Goal: Task Accomplishment & Management: Use online tool/utility

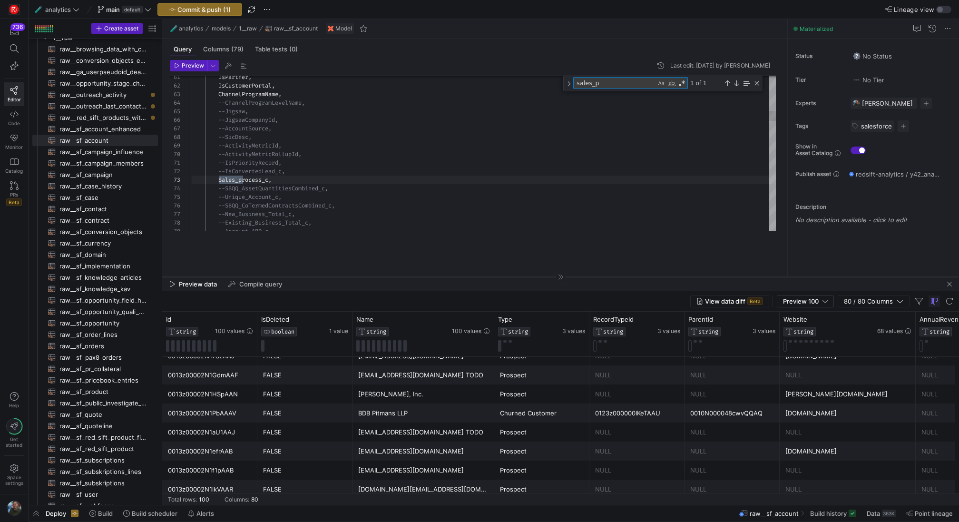
drag, startPoint x: 530, startPoint y: 67, endPoint x: 517, endPoint y: 277, distance: 210.6
click at [517, 277] on div at bounding box center [560, 276] width 797 height 0
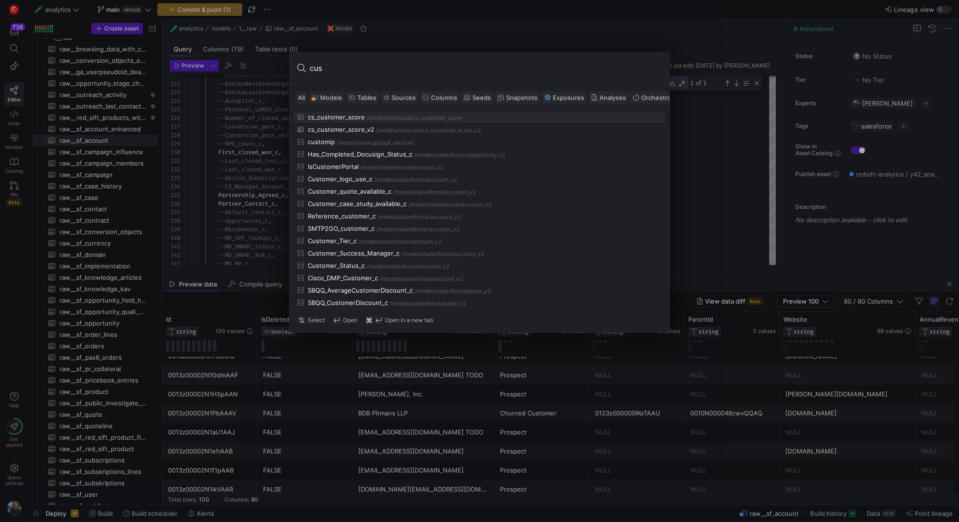
type input "cus"
click at [329, 99] on span "Models" at bounding box center [331, 98] width 22 height 8
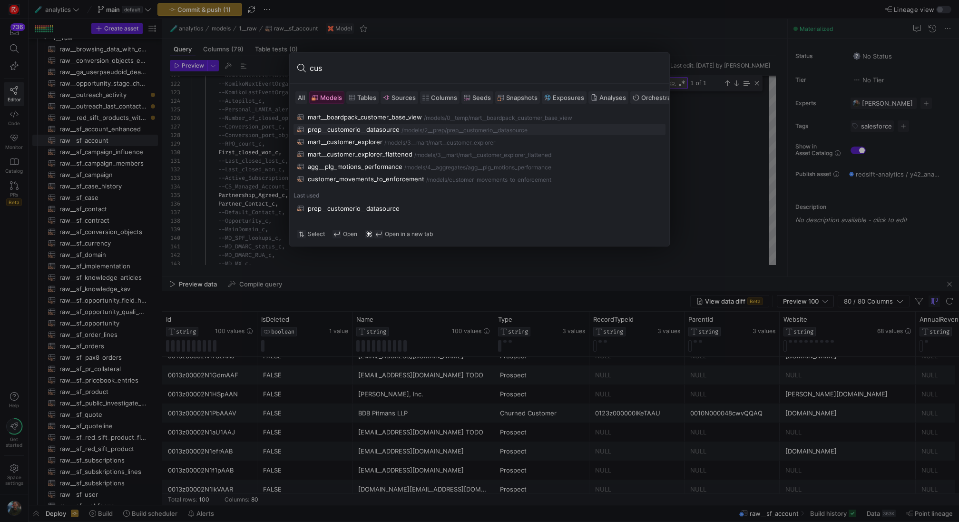
click at [361, 127] on div "prep__customerio__datasource" at bounding box center [354, 130] width 92 height 8
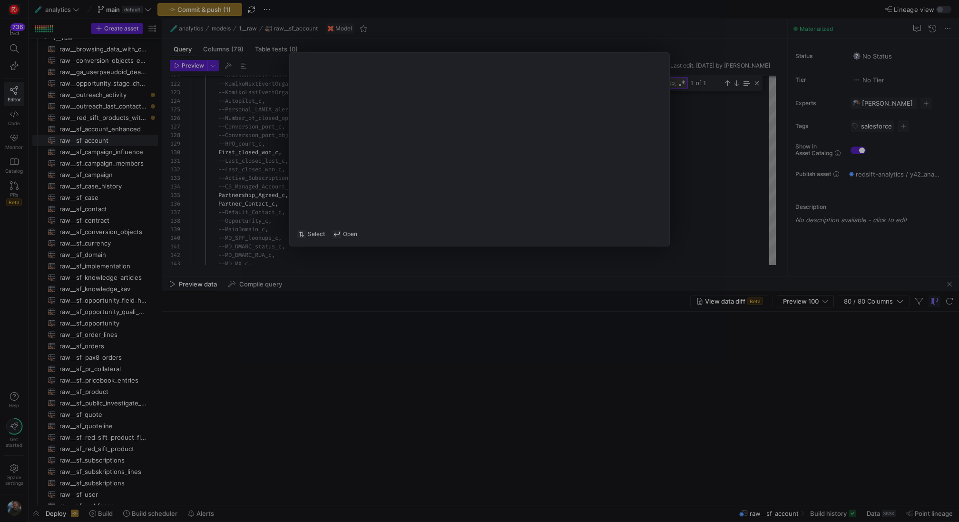
type textarea "{{ config(materialized="table") }} with contact as ( -- we pick up the contact …"
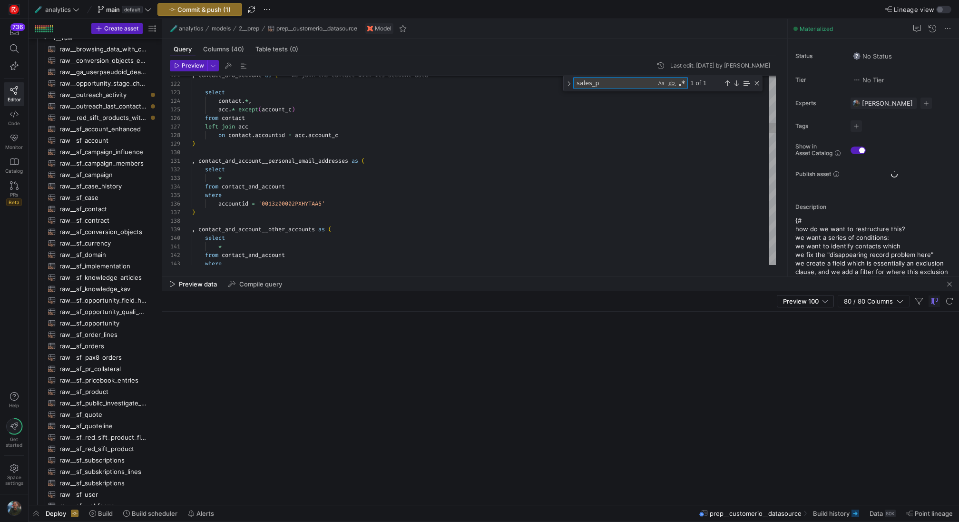
scroll to position [412, 0]
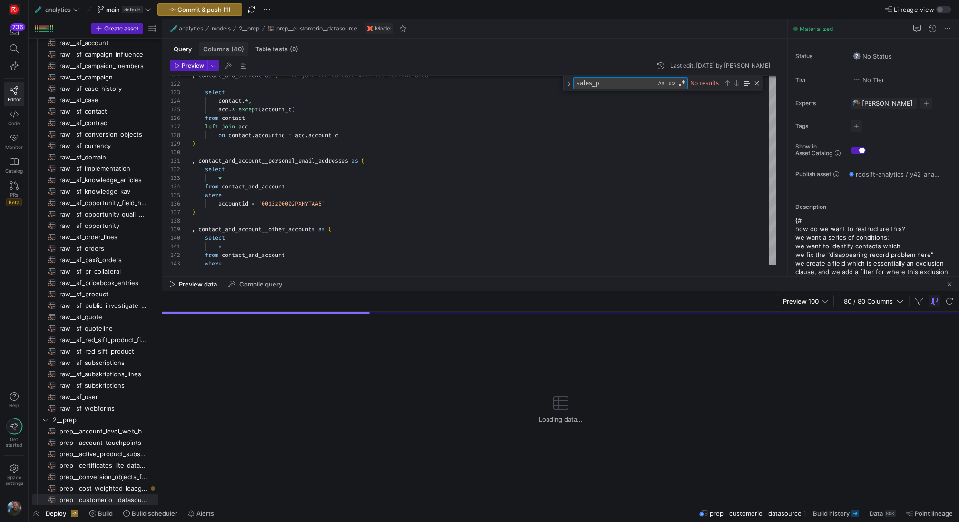
click at [231, 48] on span "(40)" at bounding box center [237, 49] width 13 height 6
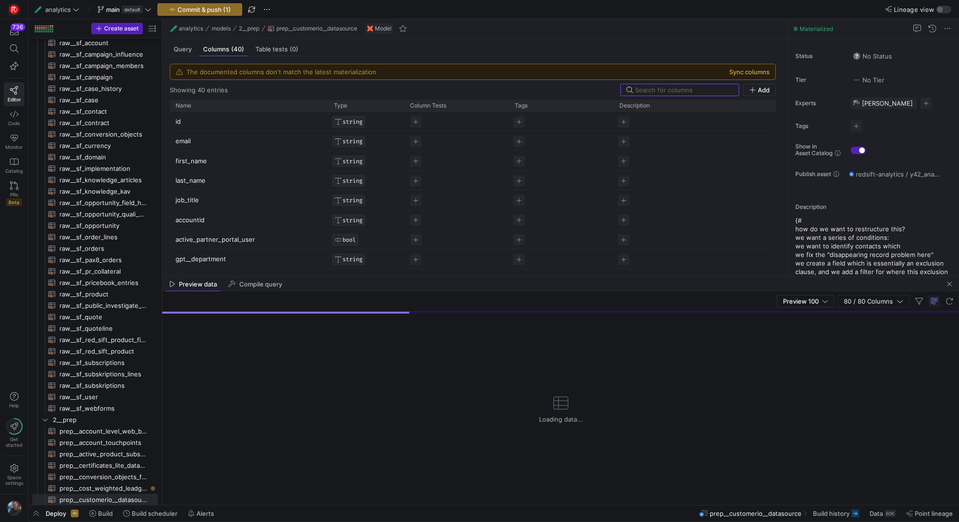
click at [769, 75] on button "Sync columns" at bounding box center [749, 72] width 40 height 8
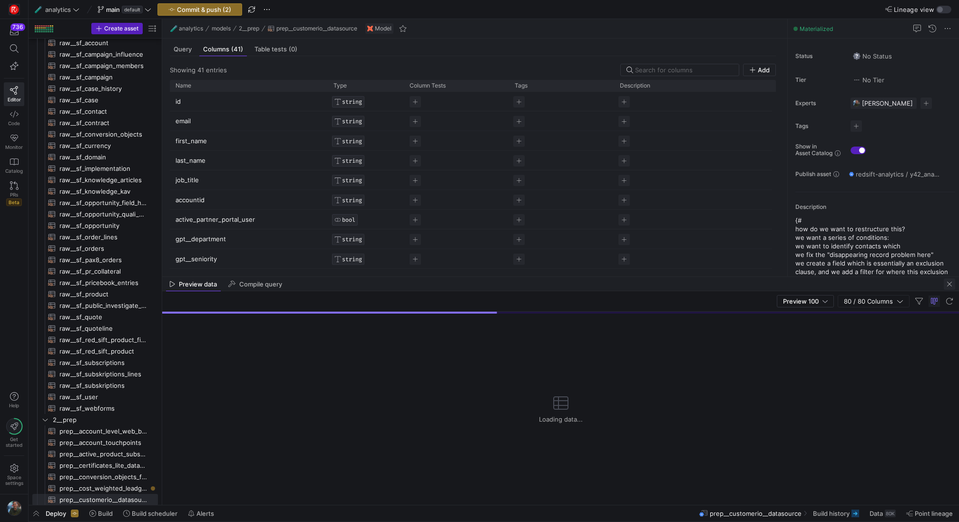
click at [953, 288] on span "button" at bounding box center [949, 283] width 11 height 11
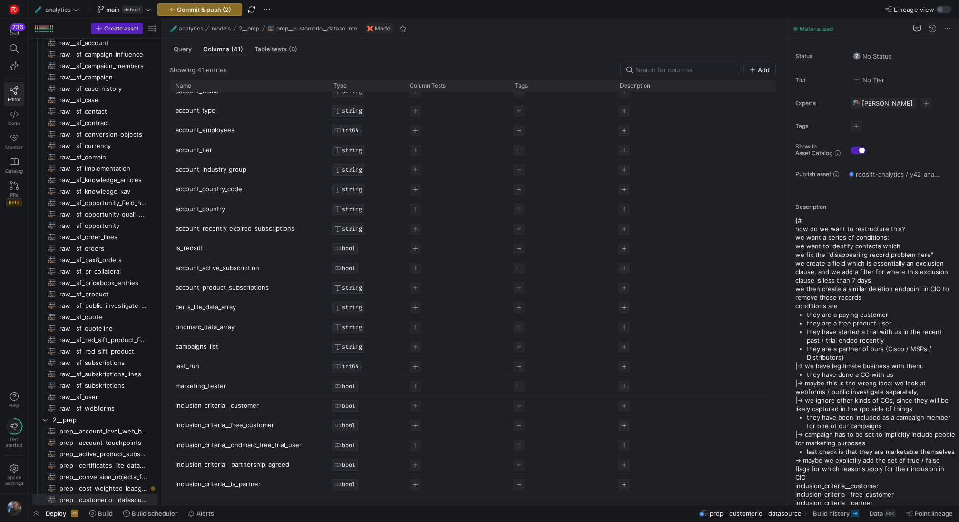
scroll to position [267, 0]
click at [655, 69] on input at bounding box center [684, 70] width 98 height 8
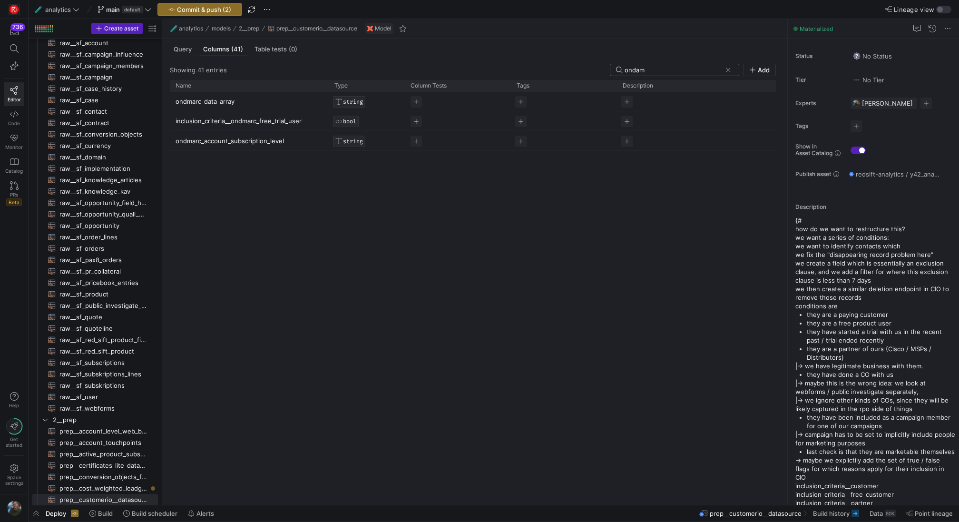
scroll to position [0, 0]
type input "ondmarc"
